Goal: Entertainment & Leisure: Consume media (video, audio)

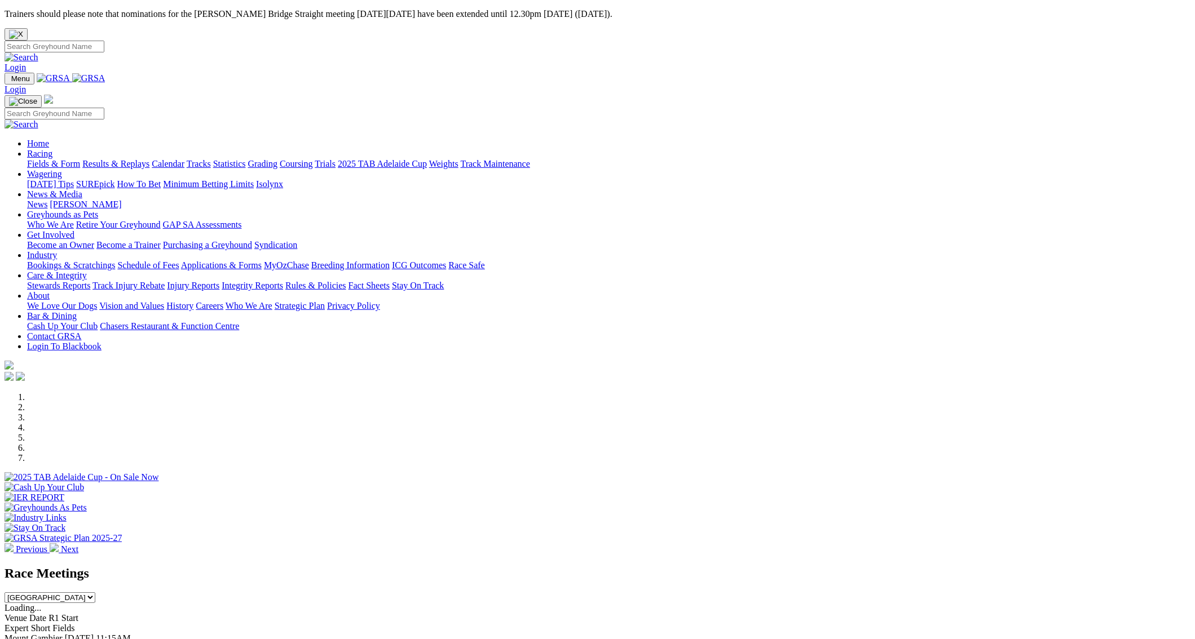
click at [149, 159] on link "Results & Replays" at bounding box center [115, 164] width 67 height 10
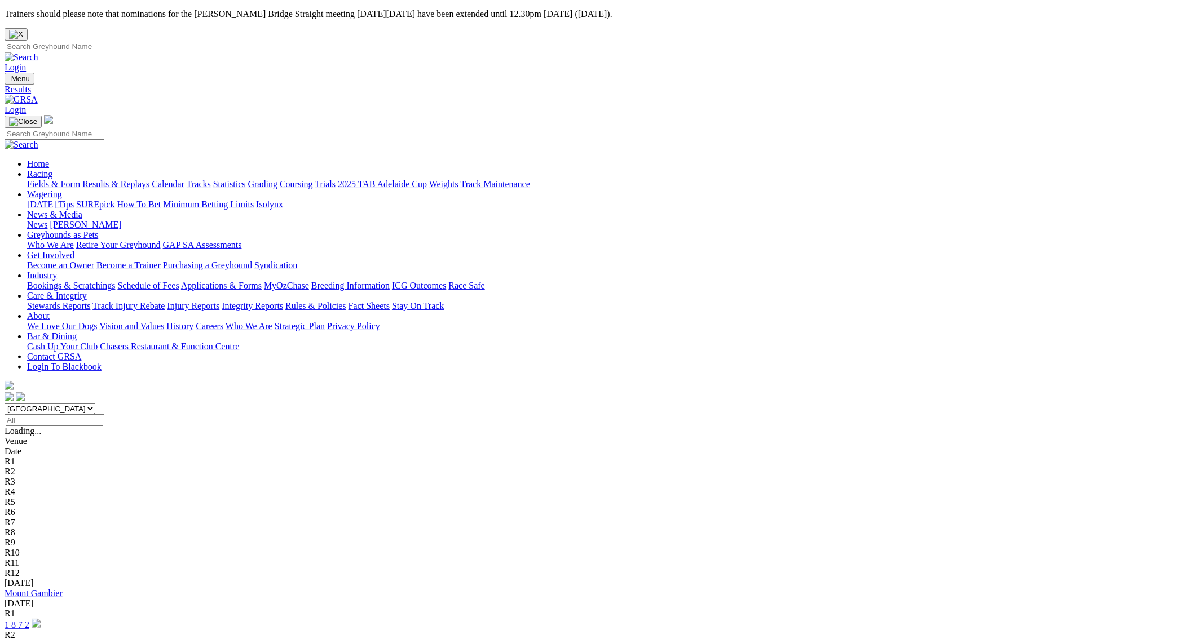
click at [29, 620] on link "1 8 7 2" at bounding box center [17, 625] width 25 height 10
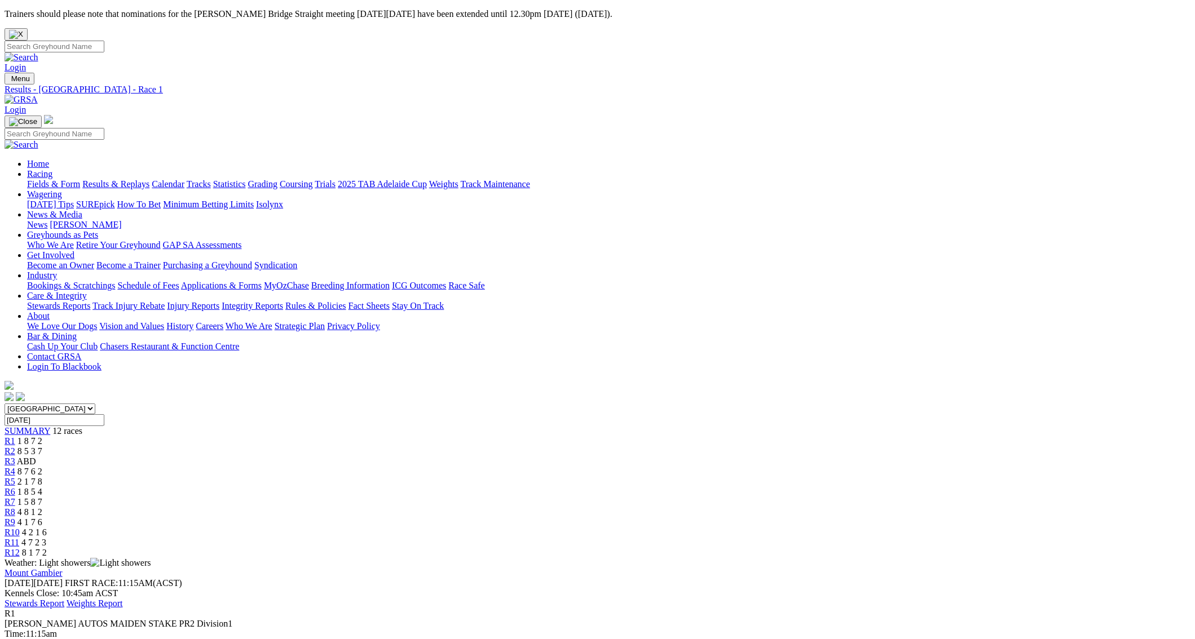
click at [15, 447] on link "R2" at bounding box center [10, 452] width 11 height 10
click at [15, 457] on span "R3" at bounding box center [10, 462] width 11 height 10
click at [15, 467] on span "R4" at bounding box center [10, 472] width 11 height 10
click at [15, 477] on span "R5" at bounding box center [10, 482] width 11 height 10
click at [615, 487] on div "R6 1 8 5 4" at bounding box center [598, 492] width 1186 height 10
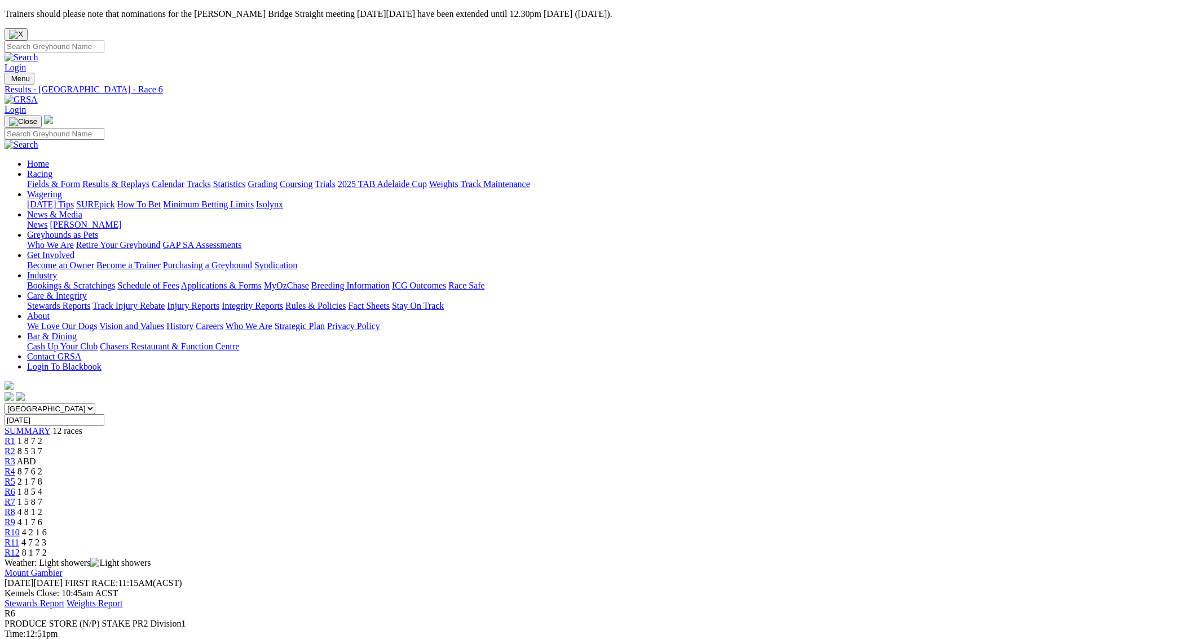
click at [15, 497] on span "R7" at bounding box center [10, 502] width 11 height 10
click at [15, 507] on link "R8" at bounding box center [10, 512] width 11 height 10
click at [15, 518] on link "R9" at bounding box center [10, 523] width 11 height 10
click at [20, 528] on span "R10" at bounding box center [12, 533] width 15 height 10
click at [19, 538] on span "R11" at bounding box center [12, 543] width 15 height 10
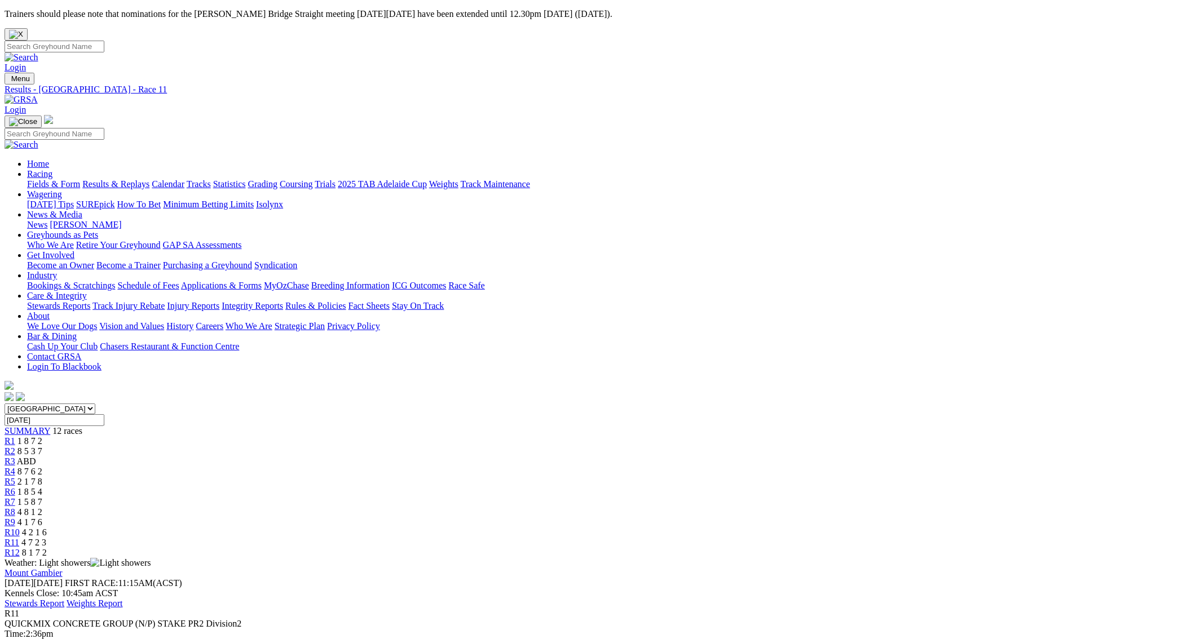
click at [20, 548] on span "R12" at bounding box center [12, 553] width 15 height 10
click at [20, 528] on span "R10" at bounding box center [12, 533] width 15 height 10
click at [15, 467] on span "R4" at bounding box center [10, 472] width 11 height 10
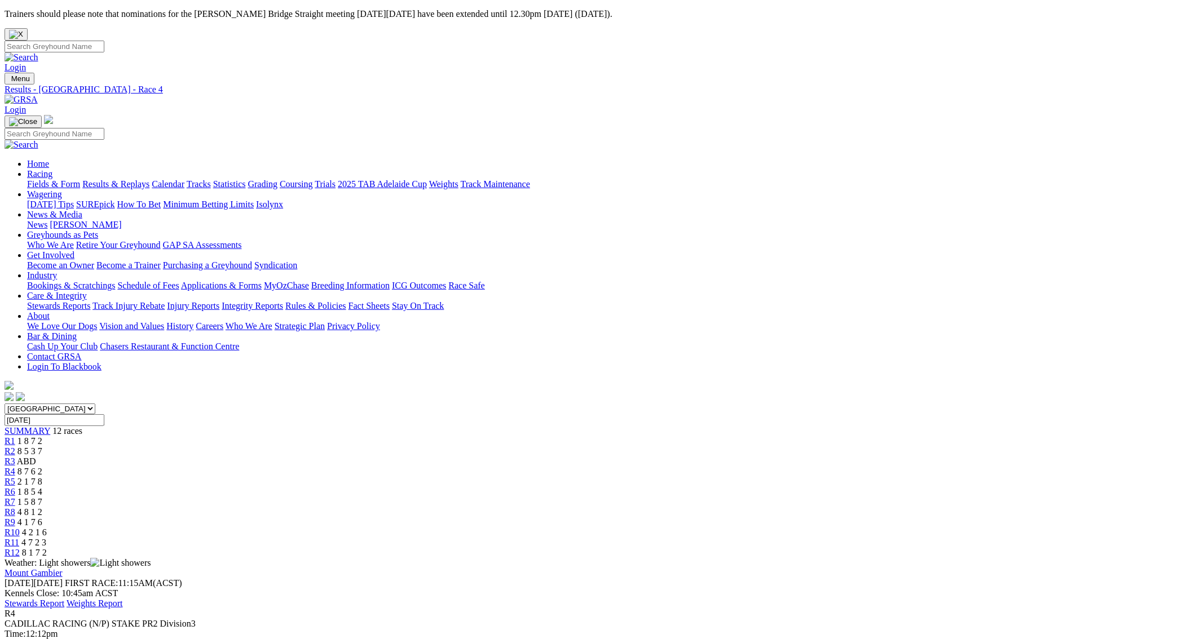
click at [15, 507] on span "R8" at bounding box center [10, 512] width 11 height 10
